Goal: Find contact information: Find contact information

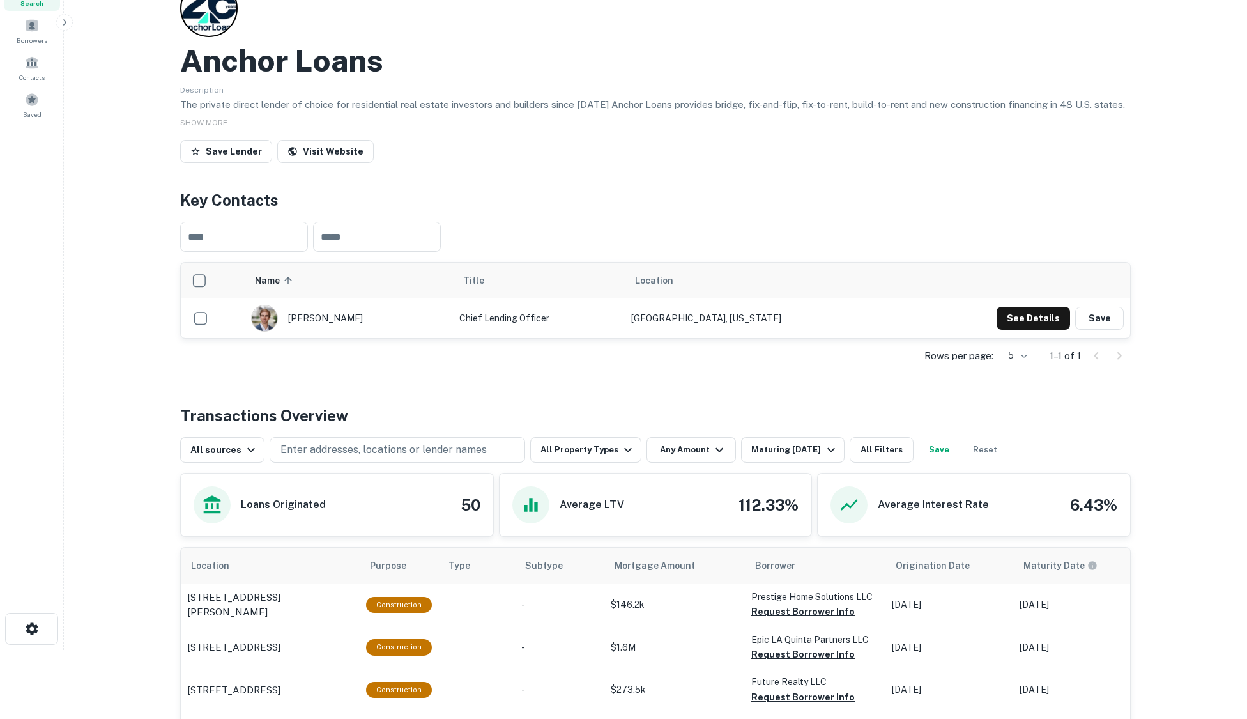
scroll to position [64, 0]
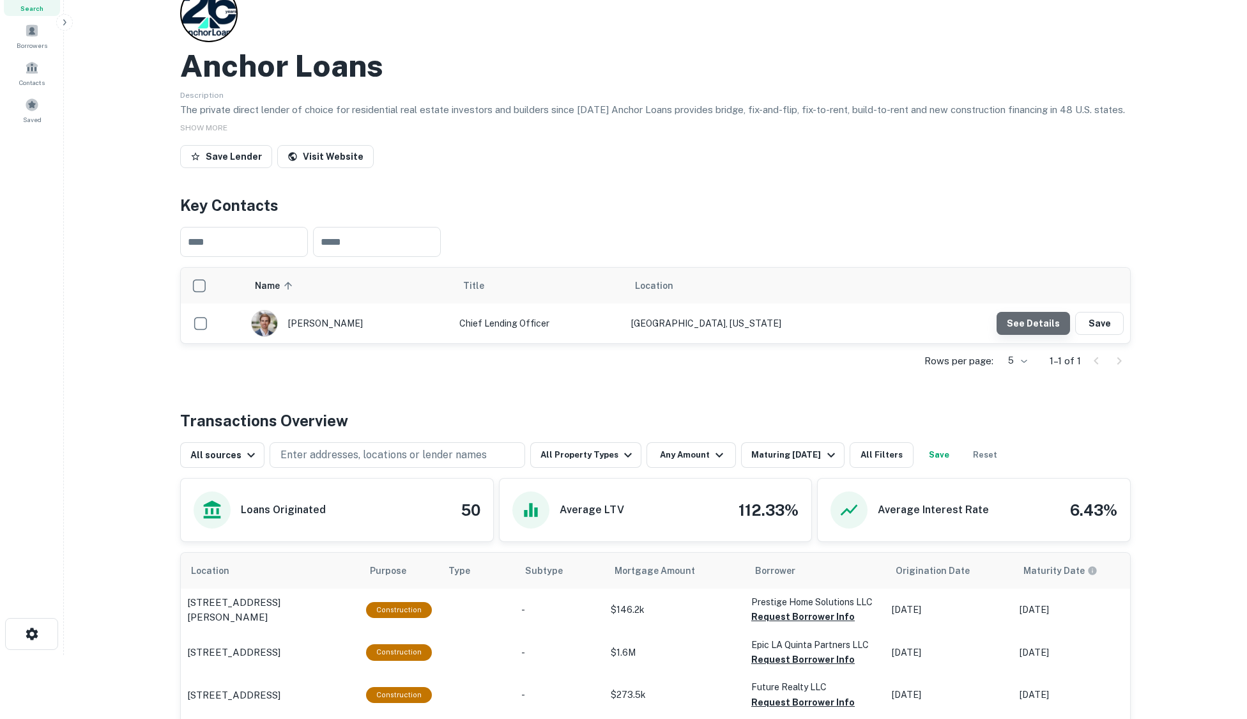
click at [1040, 325] on button "See Details" at bounding box center [1032, 323] width 73 height 23
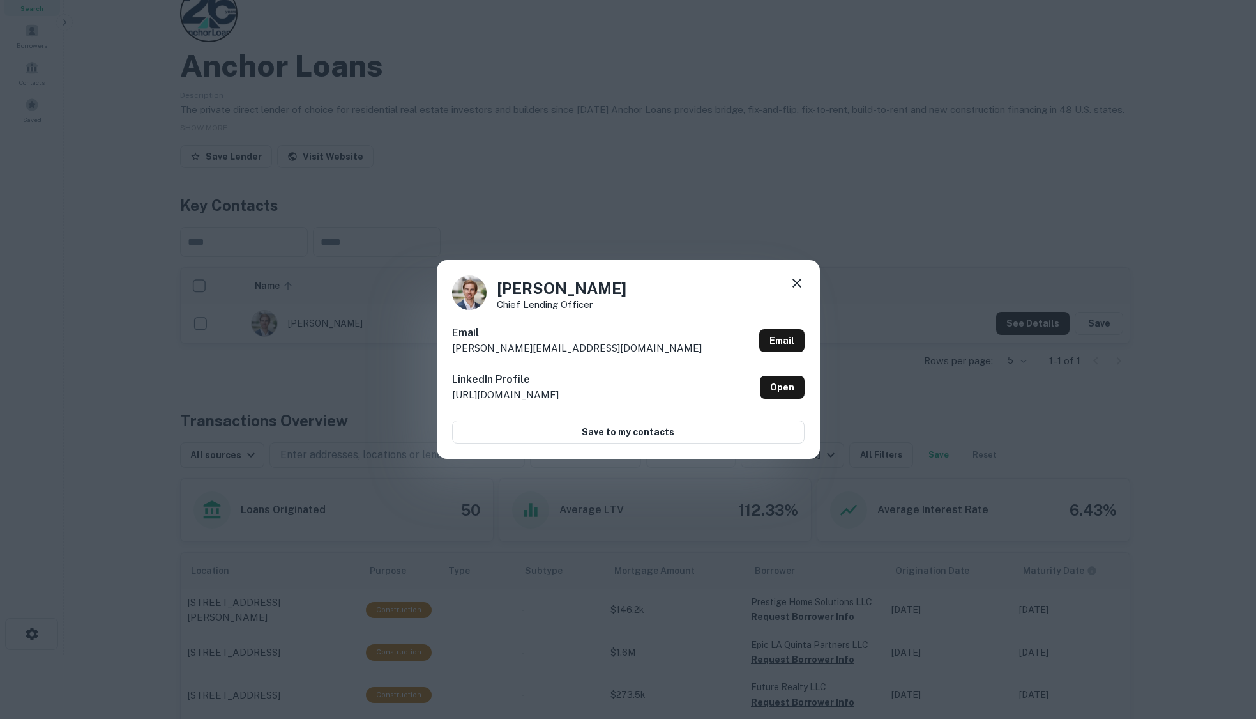
click at [736, 114] on div "[PERSON_NAME] Chief Lending Officer Email [PERSON_NAME][EMAIL_ADDRESS][DOMAIN_N…" at bounding box center [628, 359] width 1256 height 719
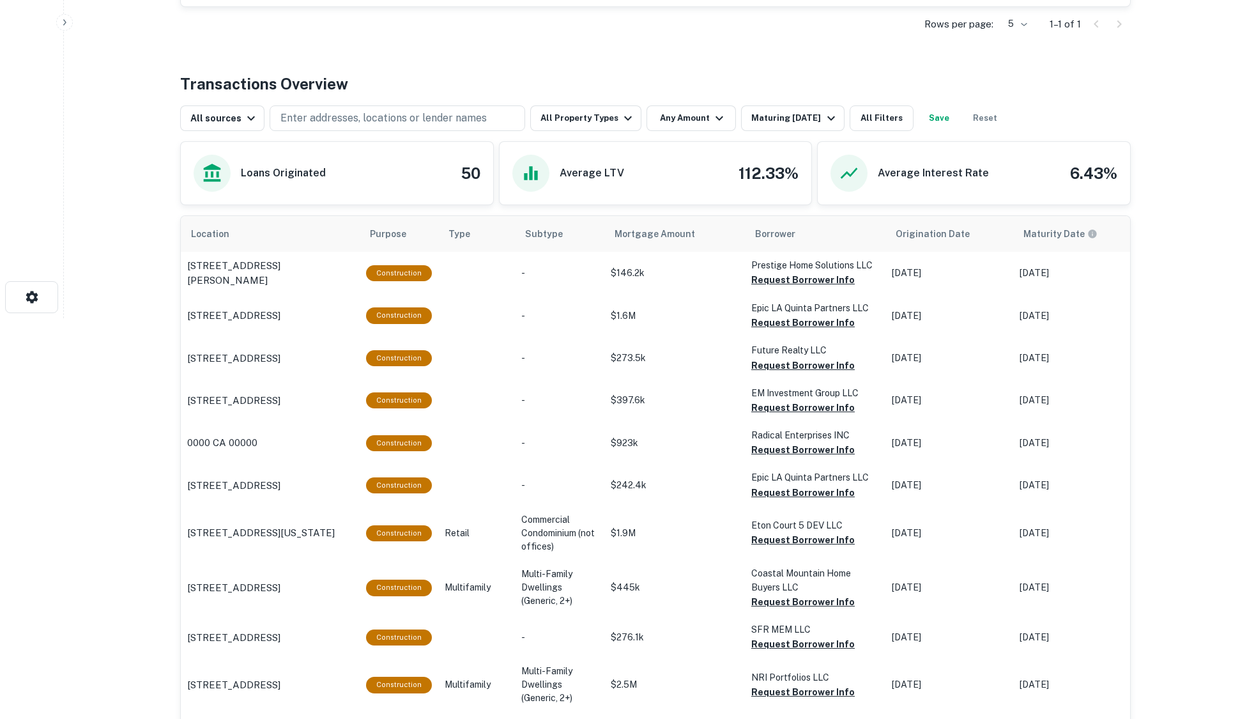
scroll to position [275, 0]
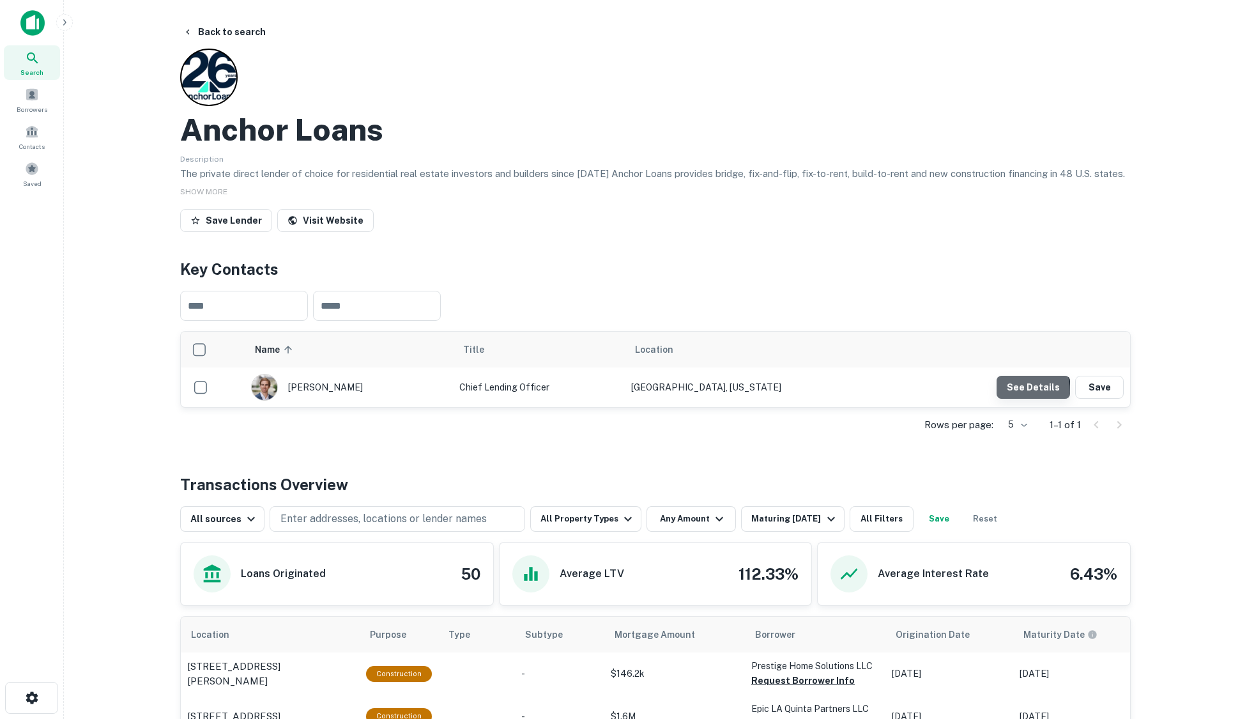
click at [1015, 392] on button "See Details" at bounding box center [1032, 387] width 73 height 23
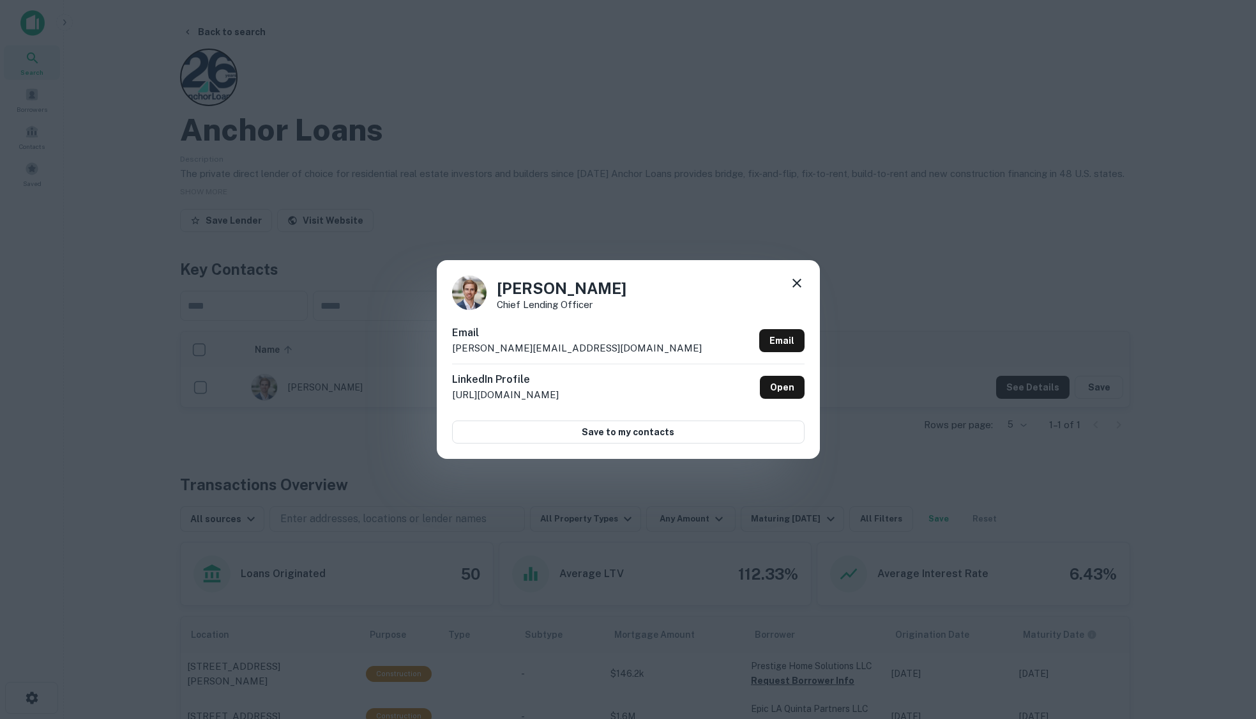
click at [799, 284] on icon at bounding box center [796, 282] width 15 height 15
